Goal: Task Accomplishment & Management: Manage account settings

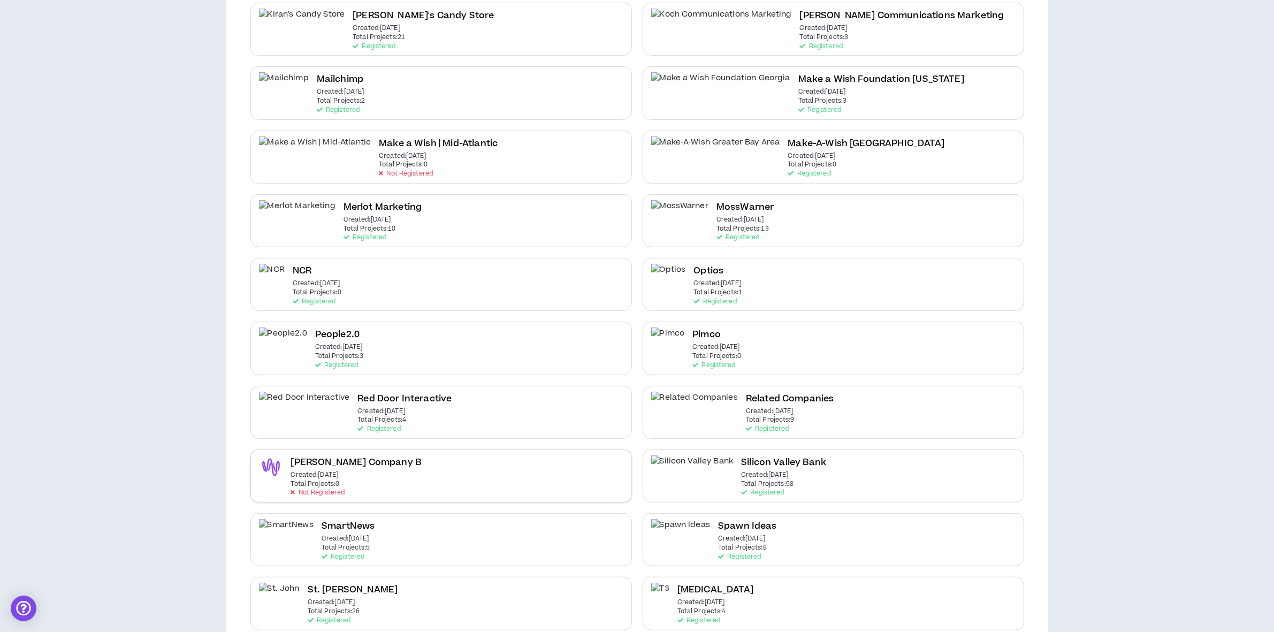
scroll to position [736, 0]
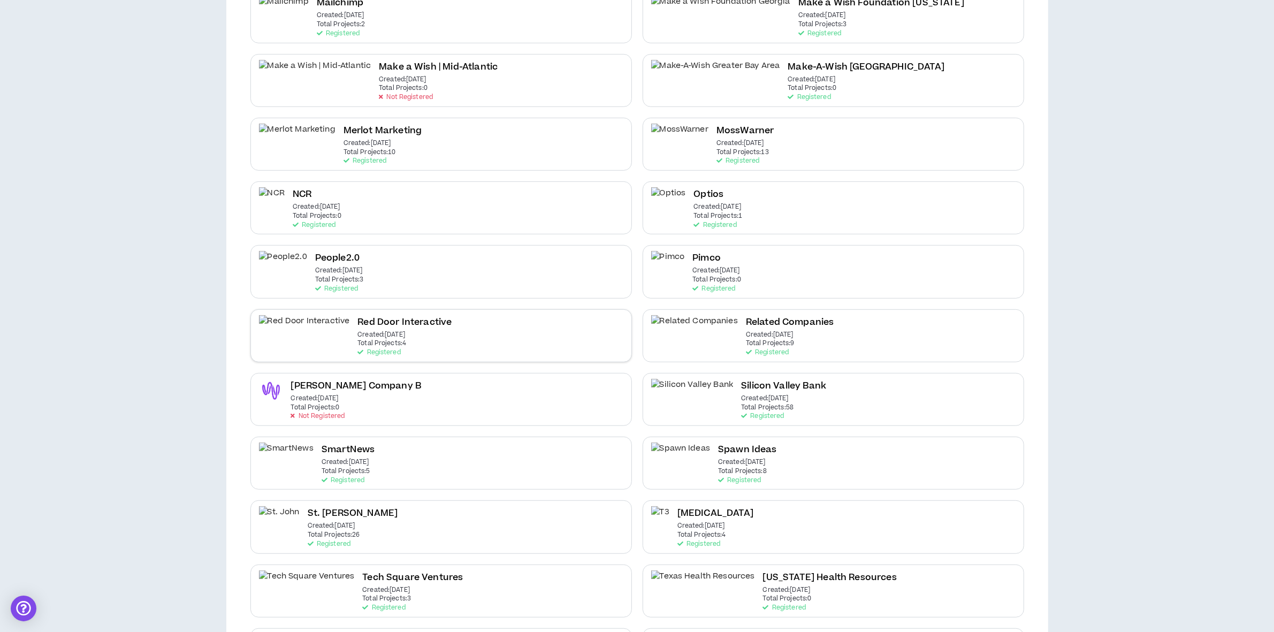
click at [371, 319] on div "Red Door Interactive Created: [DATE] Total Projects: 4 Registered" at bounding box center [404, 335] width 94 height 41
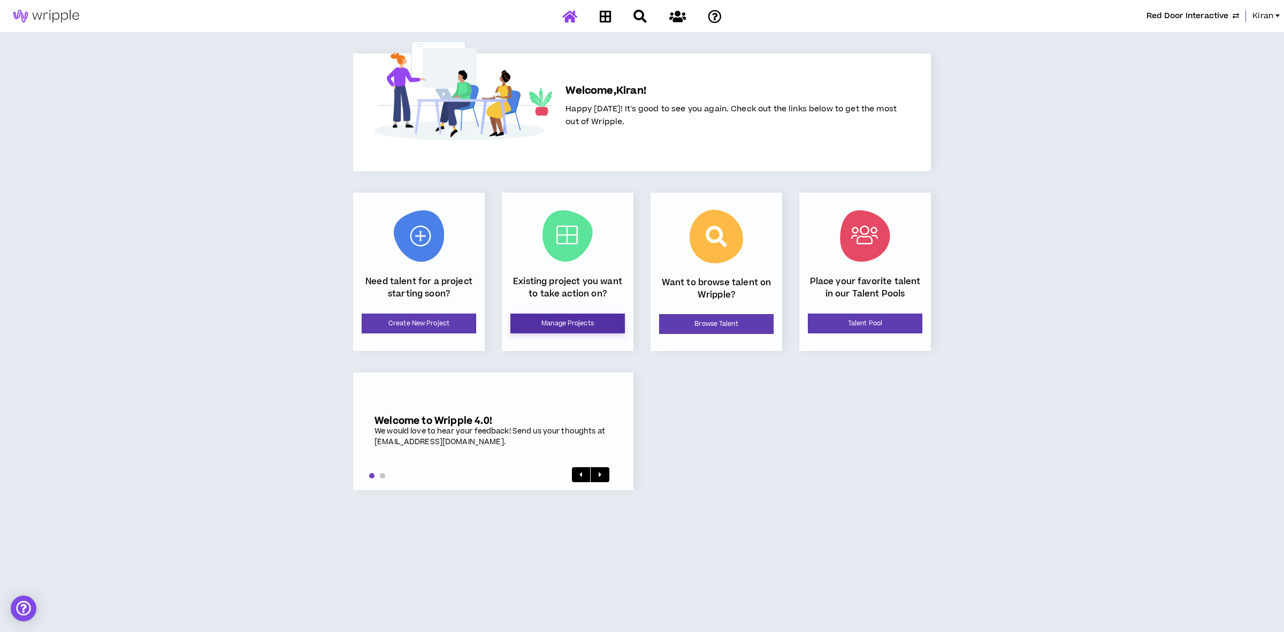
click at [591, 323] on link "Manage Projects" at bounding box center [567, 324] width 114 height 20
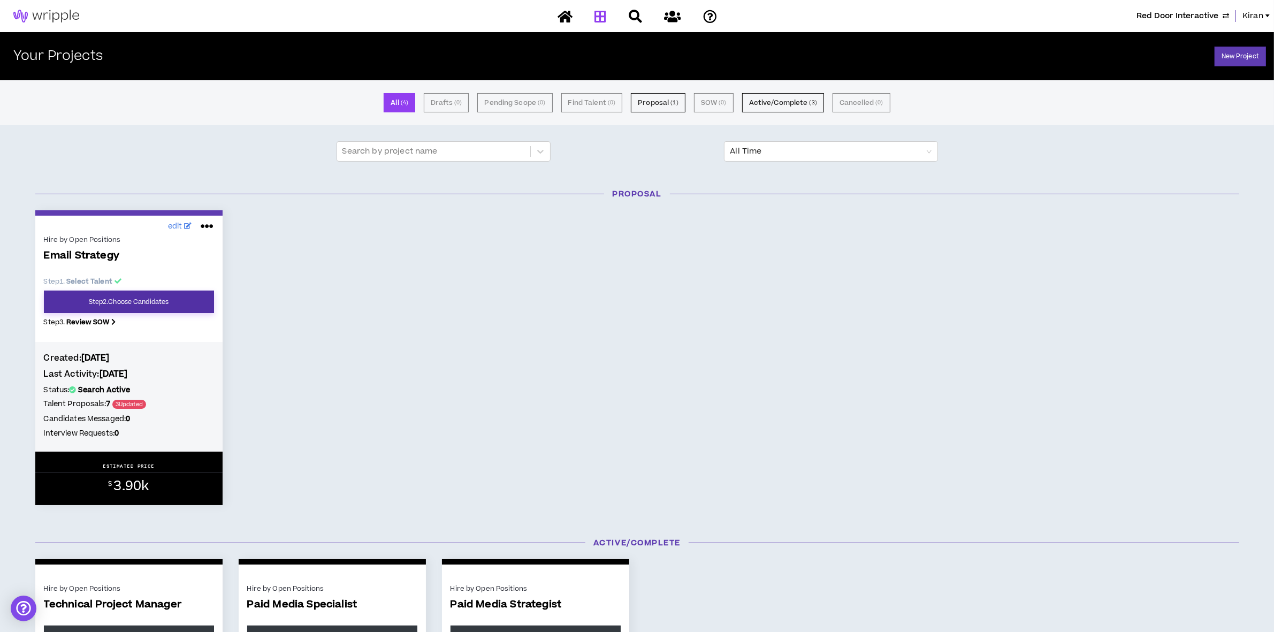
click at [150, 297] on link "Step 2 . Choose Candidates" at bounding box center [129, 302] width 170 height 22
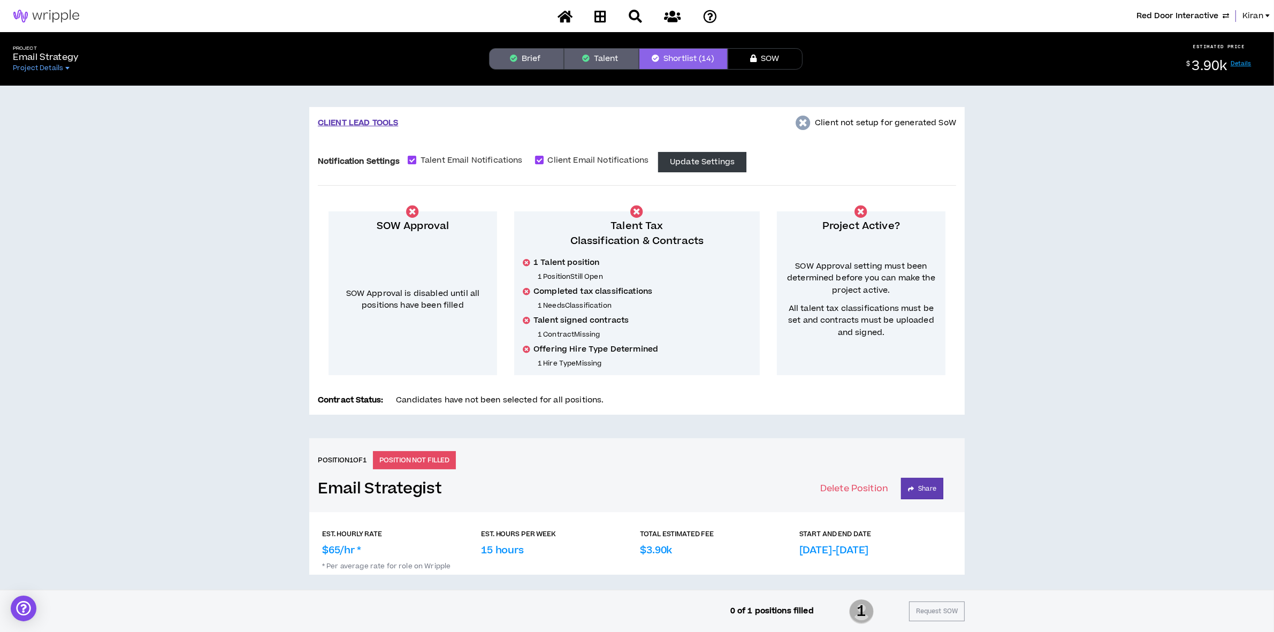
drag, startPoint x: 524, startPoint y: 52, endPoint x: 533, endPoint y: 62, distance: 13.3
click at [524, 52] on button "Brief" at bounding box center [526, 58] width 75 height 21
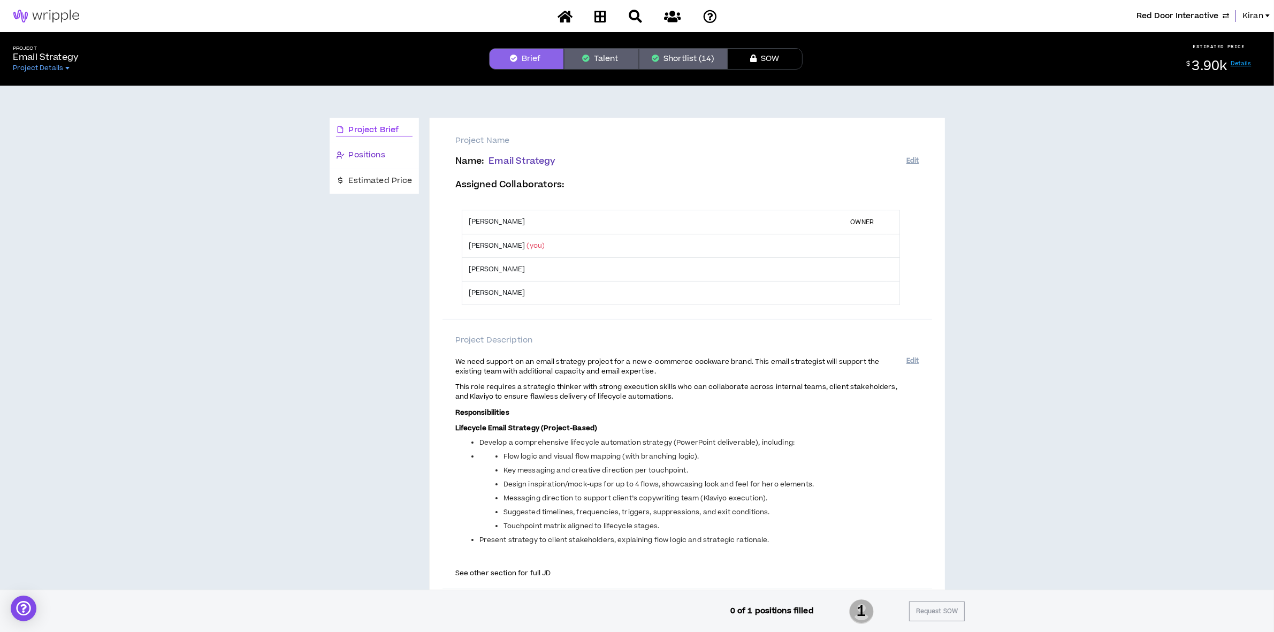
click at [368, 154] on span "Positions" at bounding box center [367, 155] width 36 height 12
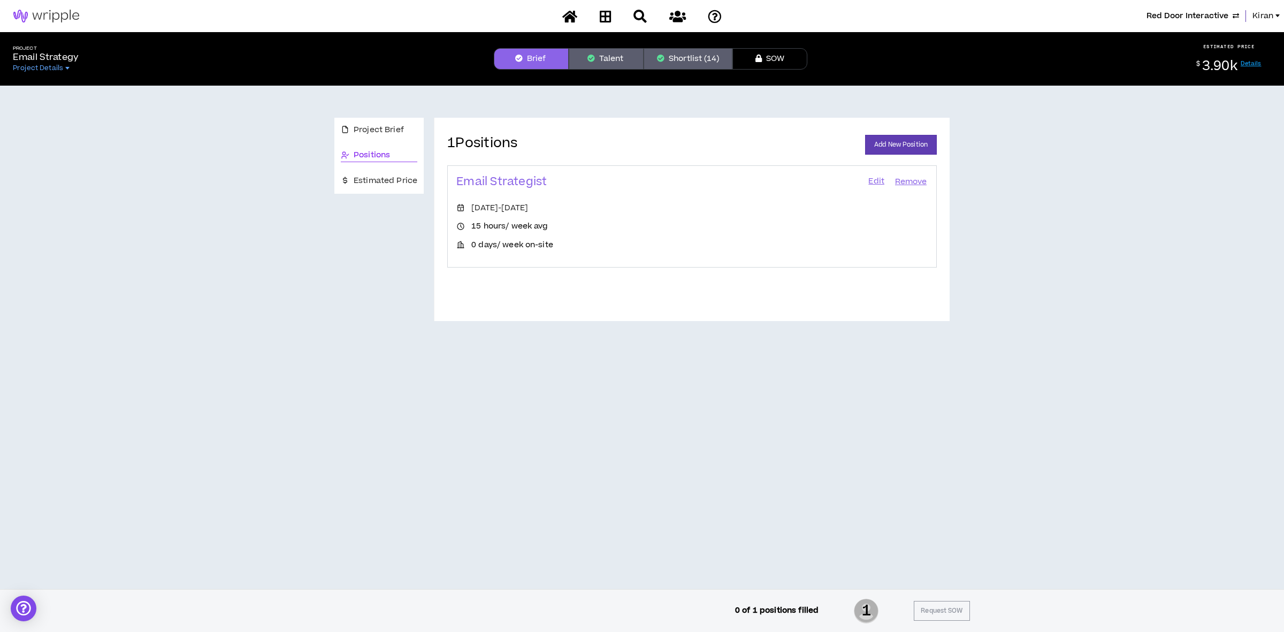
click at [871, 178] on link "Edit" at bounding box center [876, 181] width 18 height 15
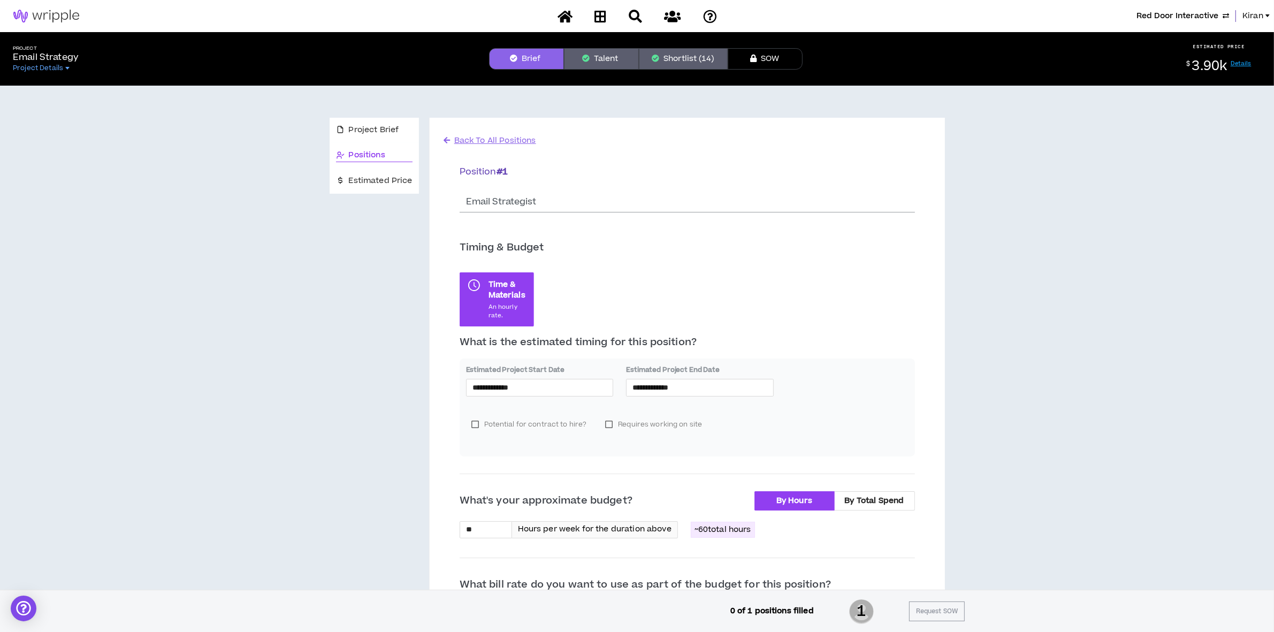
click at [684, 54] on button "Shortlist (14)" at bounding box center [683, 58] width 89 height 21
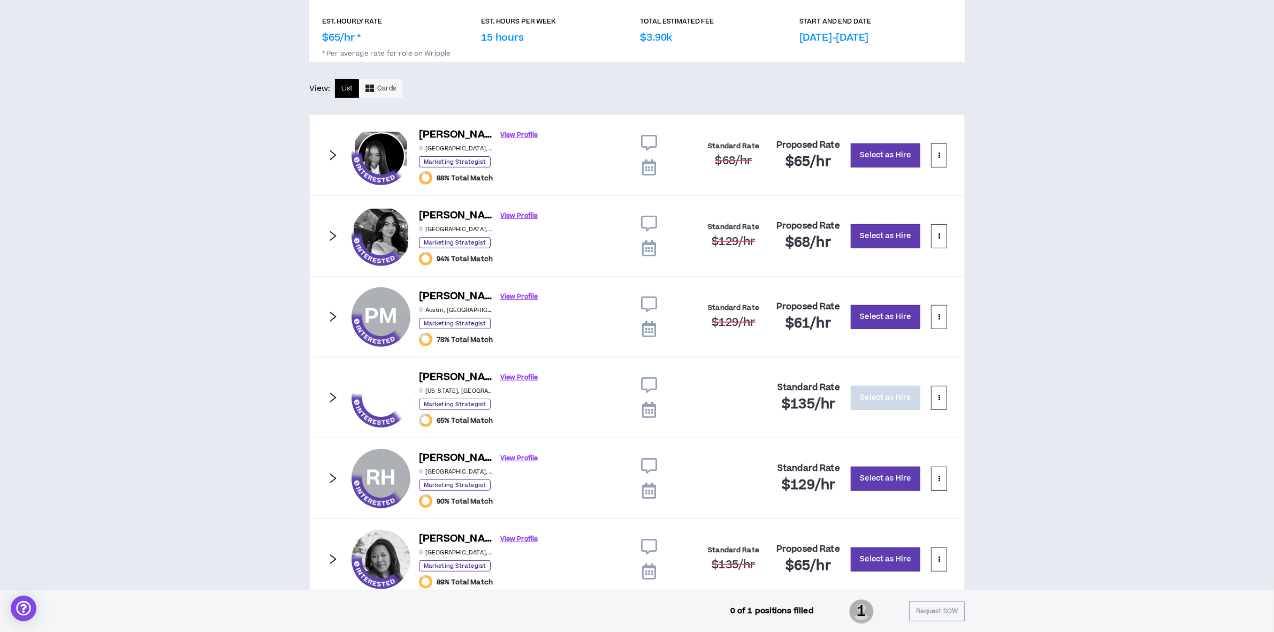
scroll to position [334, 0]
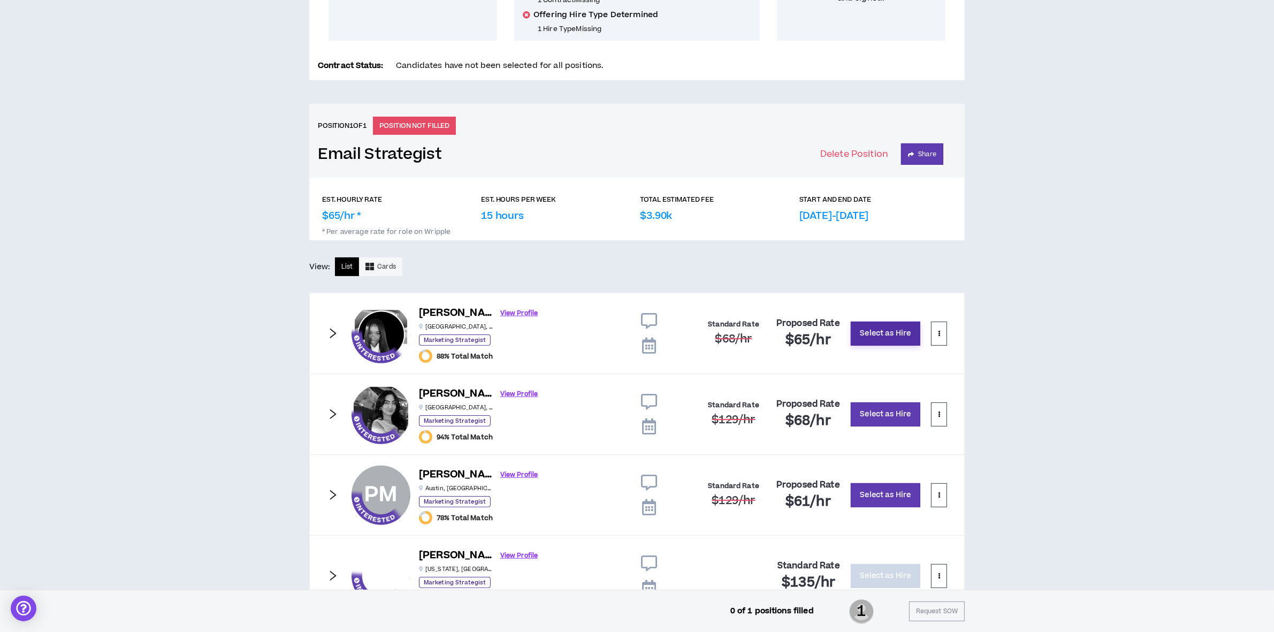
click at [875, 332] on button "Select as Hire" at bounding box center [886, 334] width 70 height 24
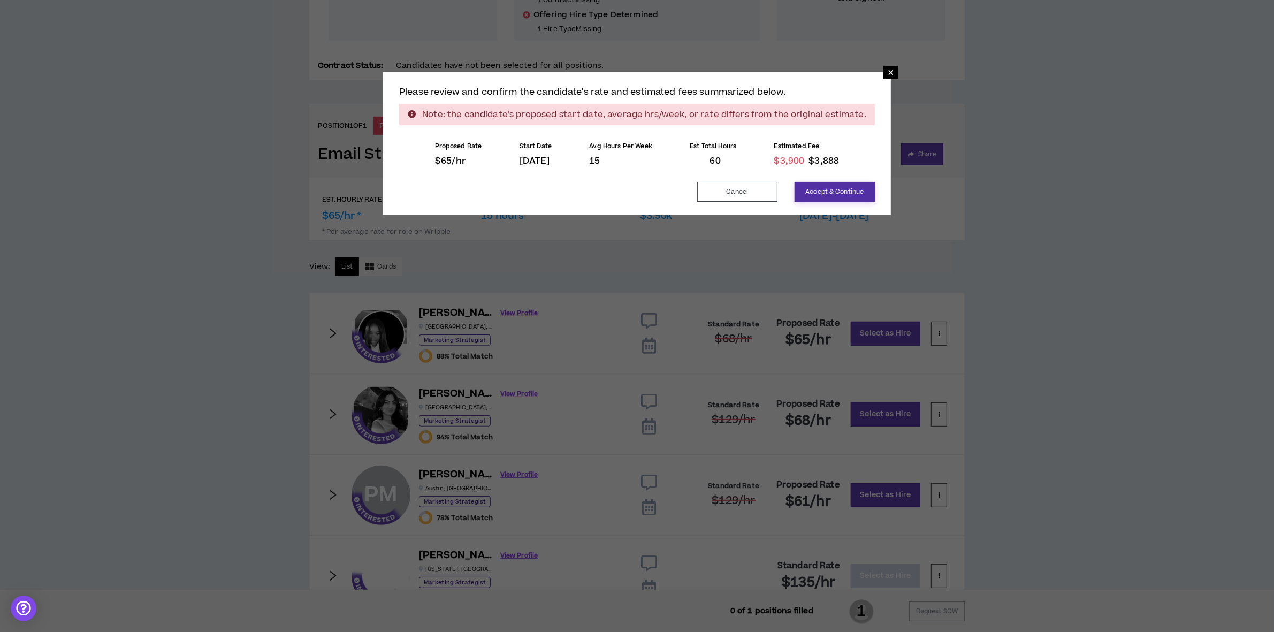
click at [821, 185] on button "Accept & Continue" at bounding box center [835, 192] width 80 height 20
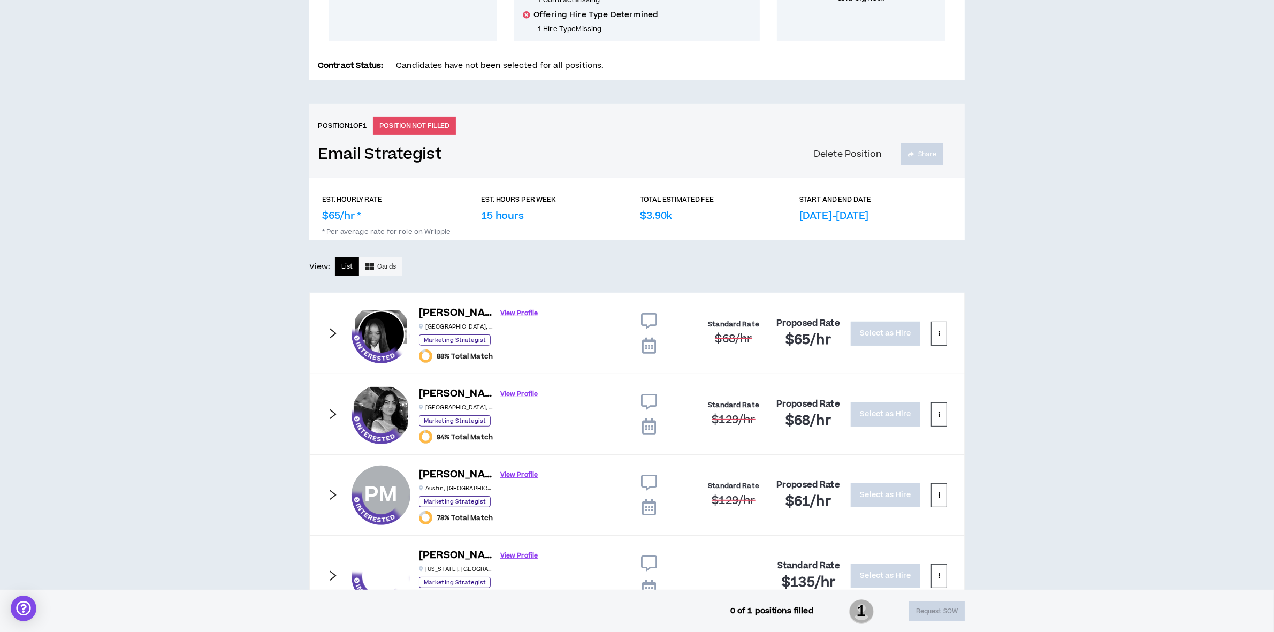
scroll to position [157, 0]
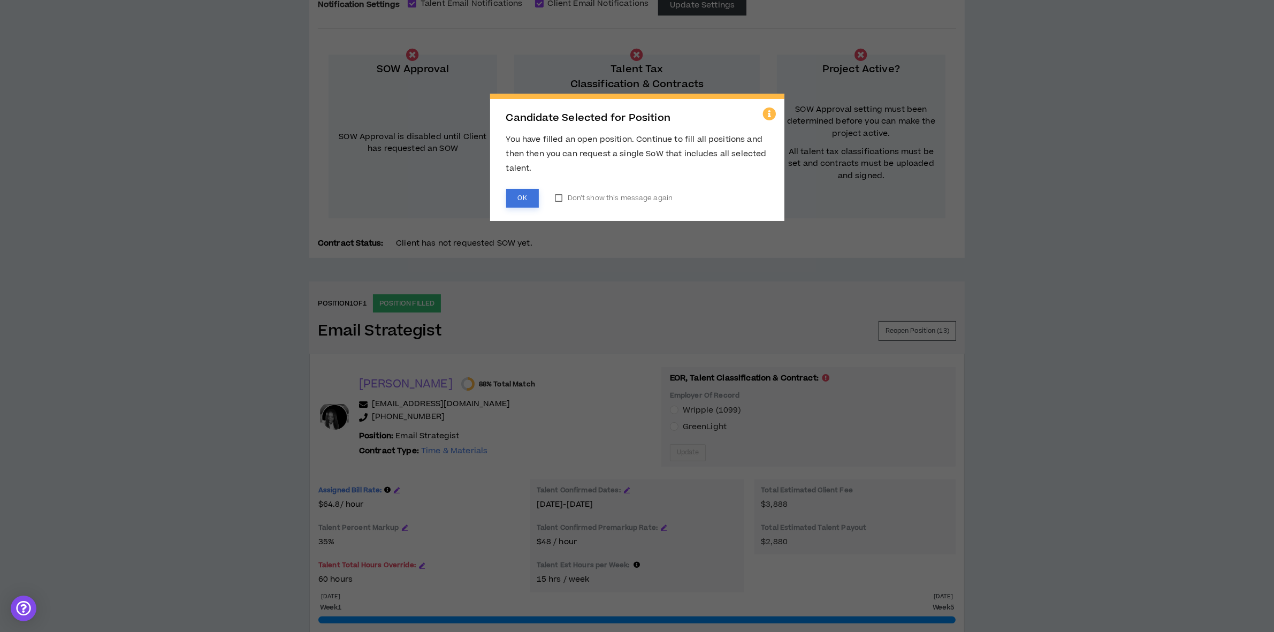
click at [520, 194] on button "OK" at bounding box center [522, 198] width 33 height 19
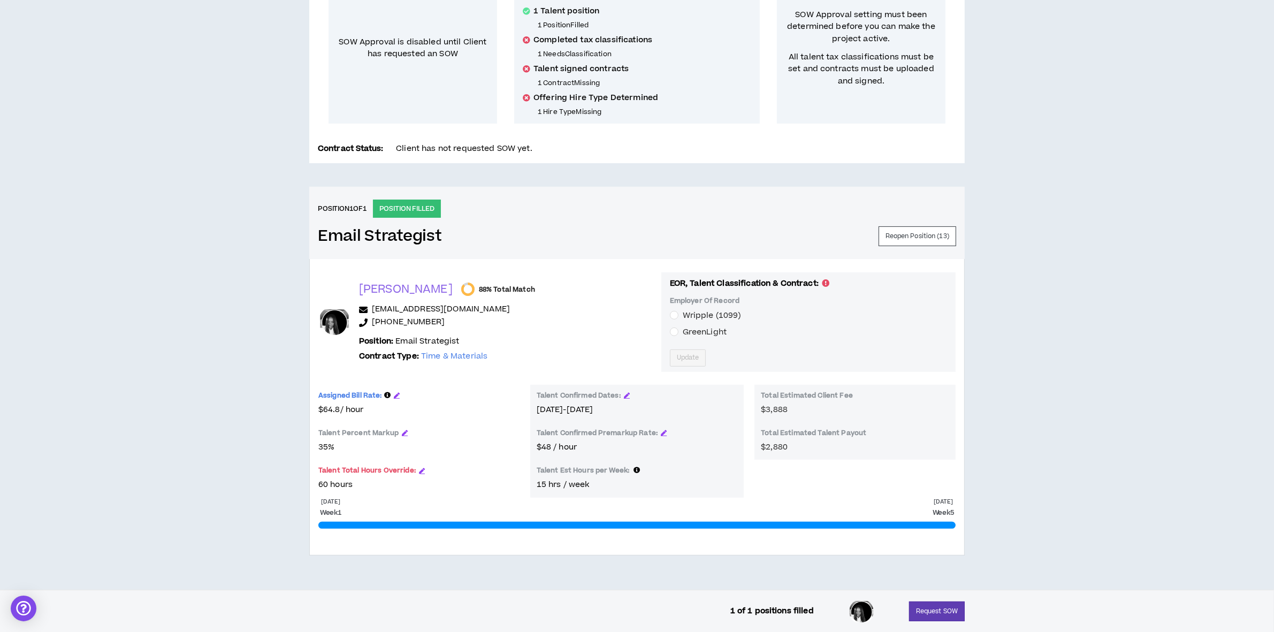
scroll to position [252, 0]
click at [392, 394] on div "Assigned Bill Rate: This is the bill rate that the client sees. Based on a 35 %…" at bounding box center [418, 397] width 201 height 13
click at [395, 394] on icon "button" at bounding box center [397, 395] width 6 height 6
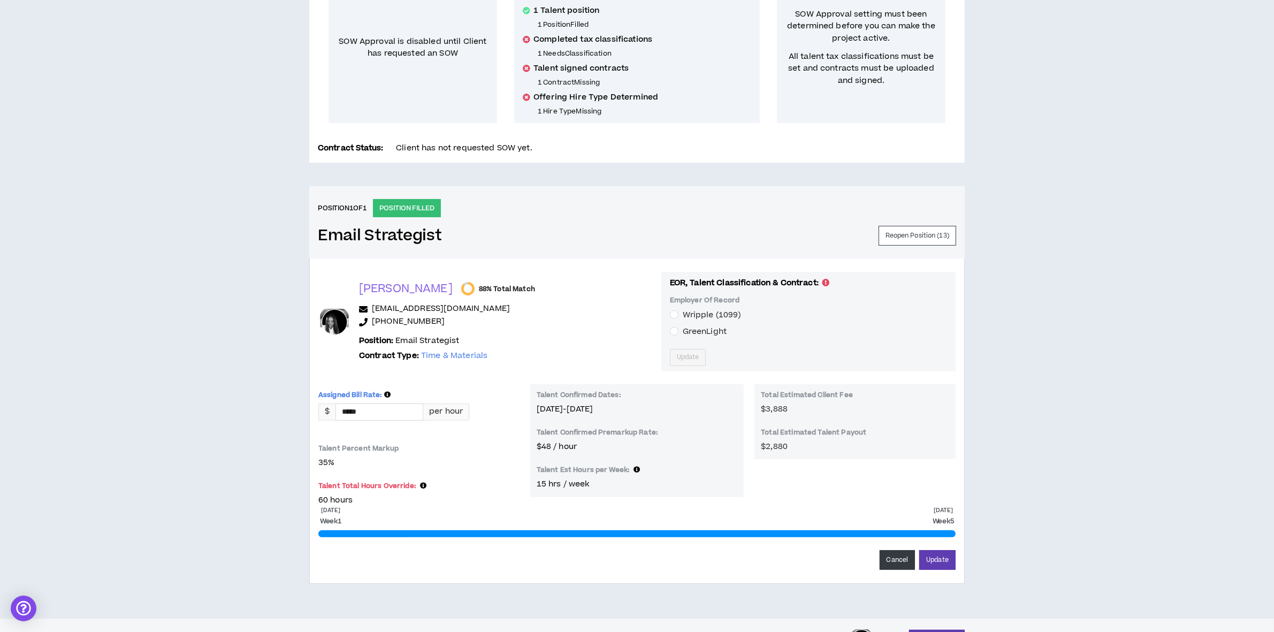
drag, startPoint x: 377, startPoint y: 418, endPoint x: 47, endPoint y: 392, distance: 331.1
click at [205, 407] on div "CLIENT LEAD TOOLS Client not setup for generated SoW Notification Settings Tale…" at bounding box center [637, 226] width 1274 height 784
type input "*****"
click at [1044, 501] on div "CLIENT LEAD TOOLS Client not setup for generated SoW Notification Settings Tale…" at bounding box center [637, 226] width 1274 height 784
click at [938, 563] on button "Update" at bounding box center [937, 560] width 36 height 20
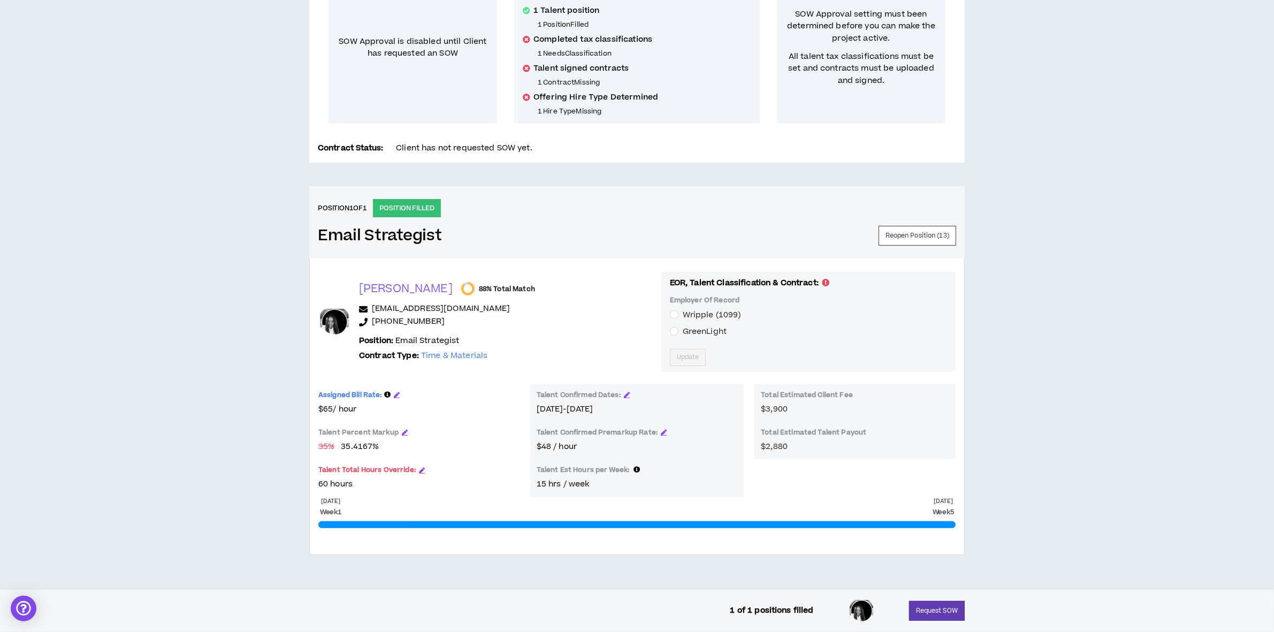
click at [630, 394] on div "Talent Confirmed Dates:" at bounding box center [637, 397] width 201 height 13
click at [626, 394] on icon "button" at bounding box center [627, 395] width 6 height 6
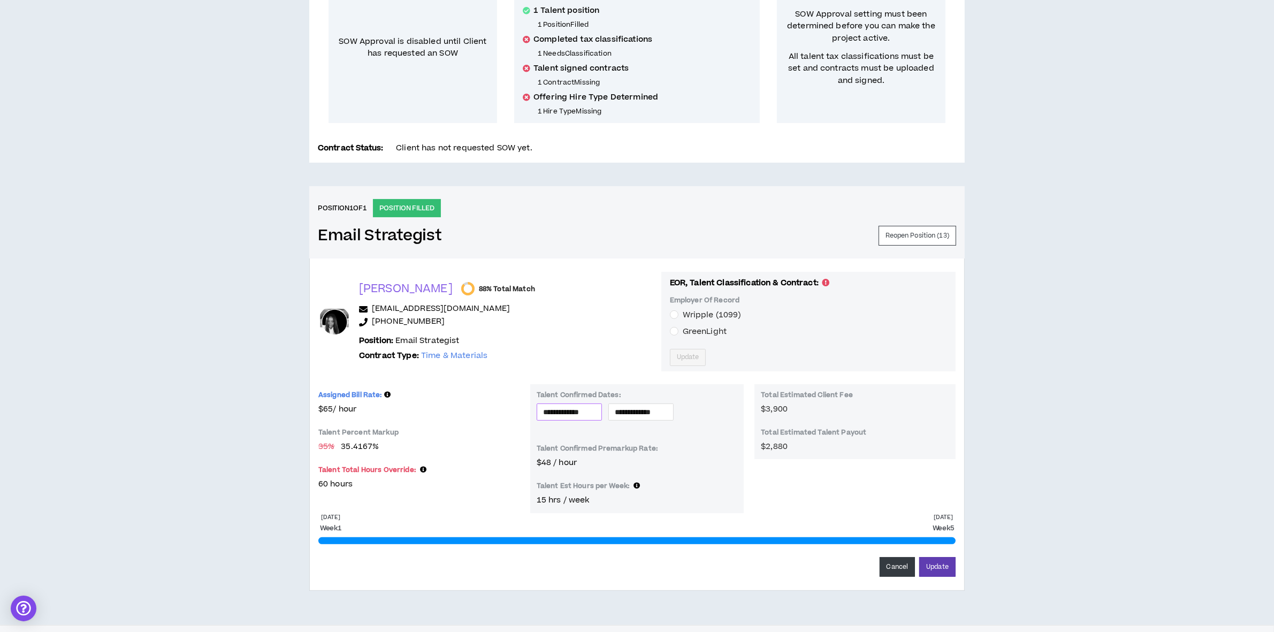
click at [602, 413] on div "**********" at bounding box center [569, 411] width 65 height 17
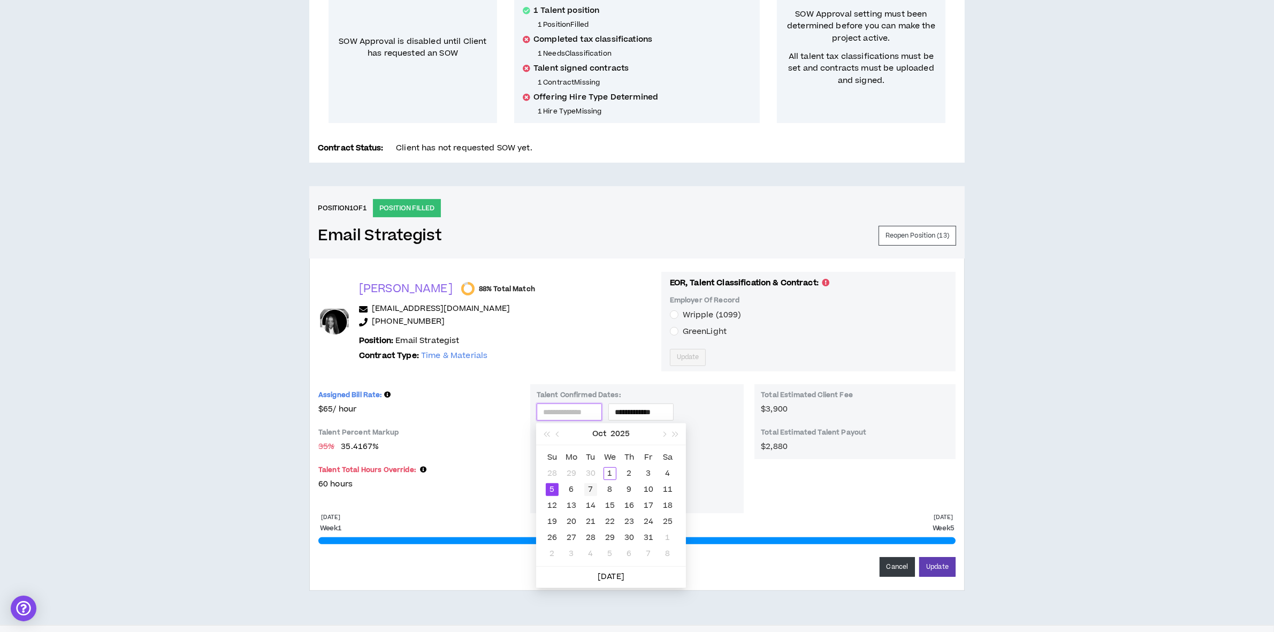
type input "**********"
click at [587, 482] on td "7" at bounding box center [590, 490] width 19 height 16
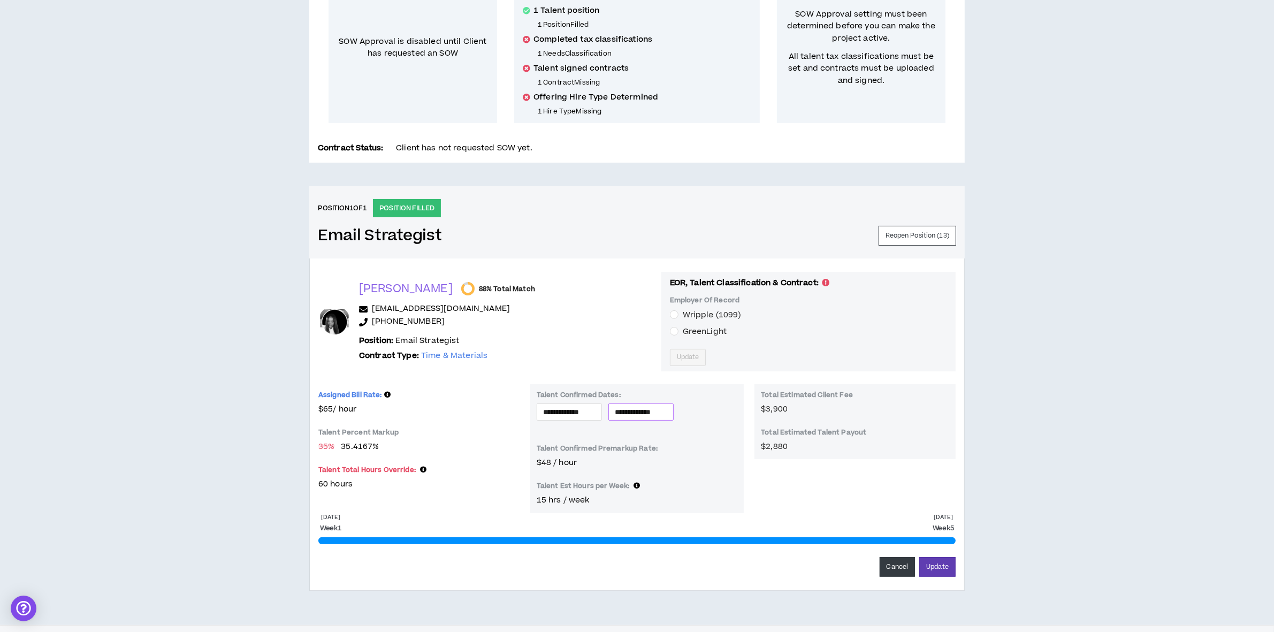
click at [654, 421] on div "**********" at bounding box center [640, 411] width 65 height 17
type input "**********"
click at [1171, 459] on div "CLIENT LEAD TOOLS Client not setup for generated SoW Notification Settings Tale…" at bounding box center [637, 229] width 1274 height 791
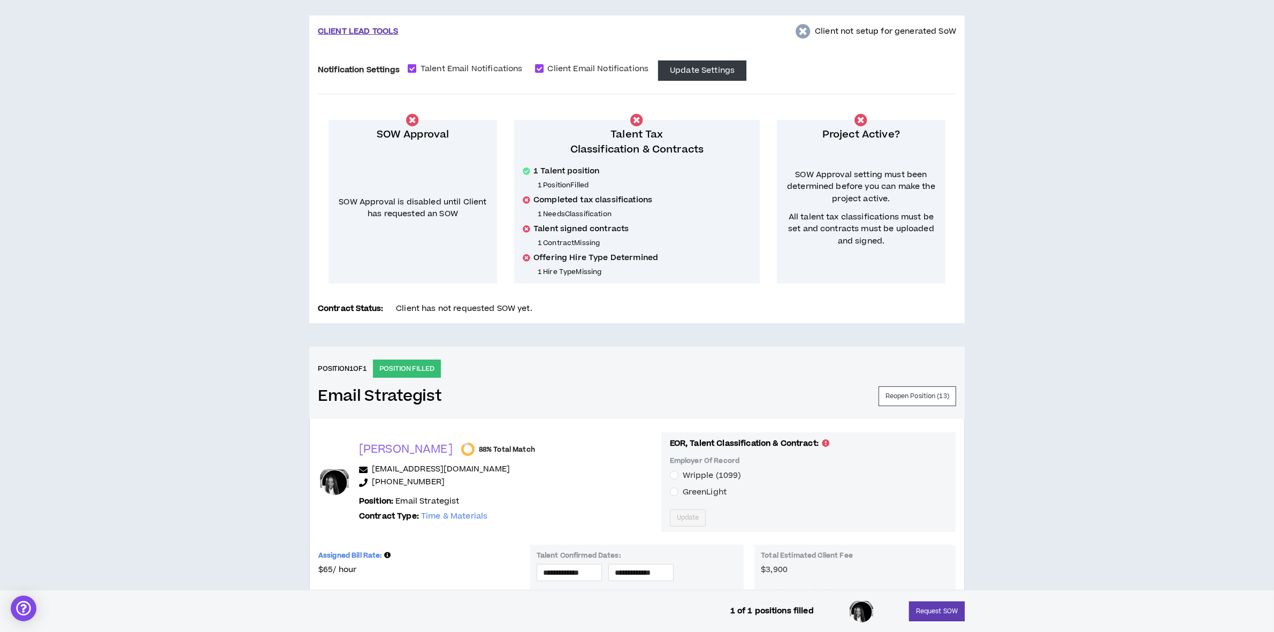
scroll to position [0, 0]
